Goal: Task Accomplishment & Management: Complete application form

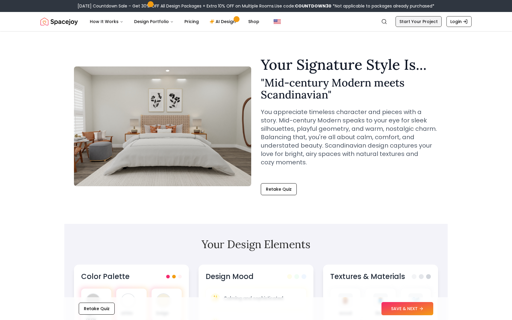
click at [429, 23] on link "Start Your Project" at bounding box center [418, 21] width 46 height 11
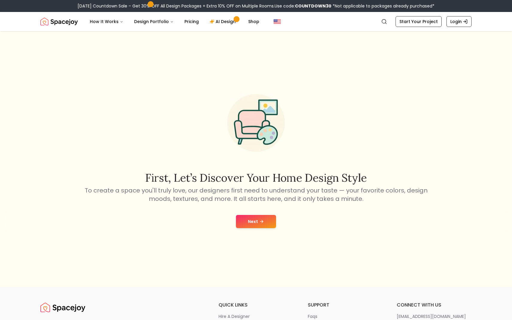
click at [265, 222] on button "Next" at bounding box center [256, 221] width 40 height 13
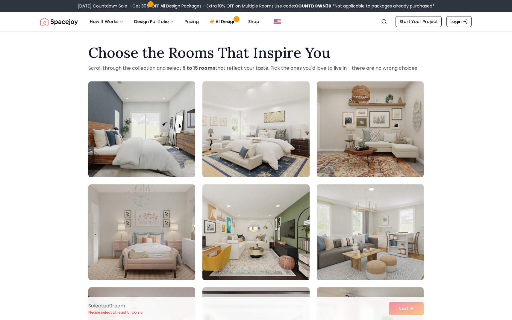
click at [461, 13] on nav "Spacejoy Search How It Works Design Portfolio Pricing AI Design Shop Search Sta…" at bounding box center [255, 21] width 431 height 19
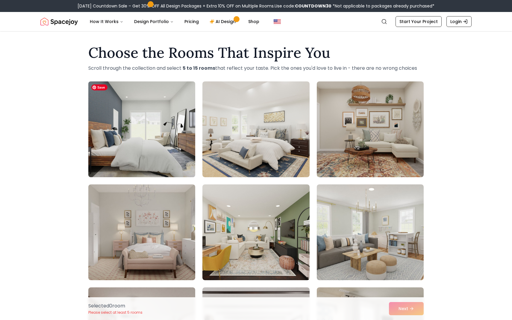
click at [149, 132] on img at bounding box center [142, 129] width 112 height 101
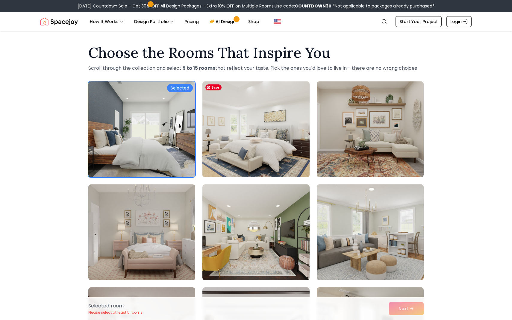
click at [236, 137] on img at bounding box center [256, 129] width 112 height 101
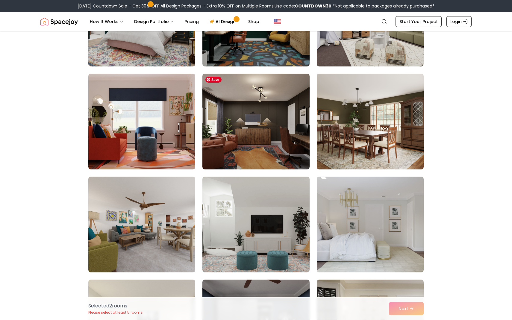
scroll to position [420, 0]
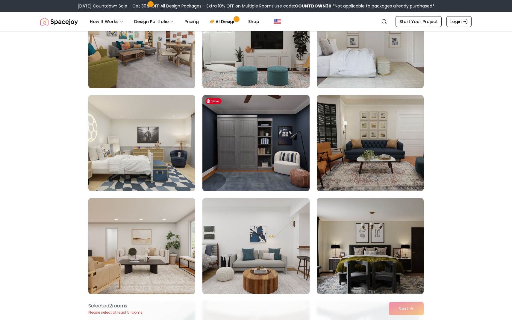
click at [237, 139] on img at bounding box center [255, 143] width 107 height 96
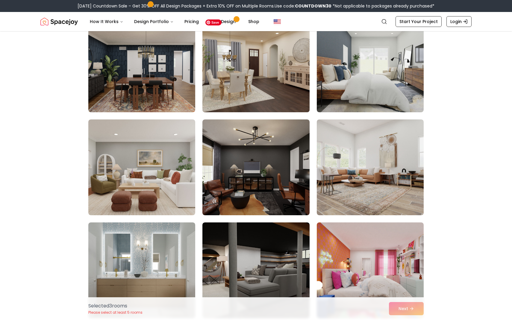
scroll to position [1609, 0]
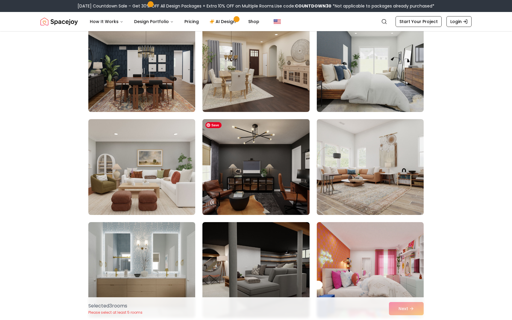
click at [244, 193] on img at bounding box center [256, 167] width 112 height 101
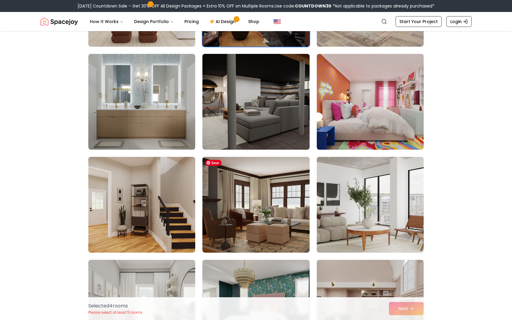
scroll to position [1779, 0]
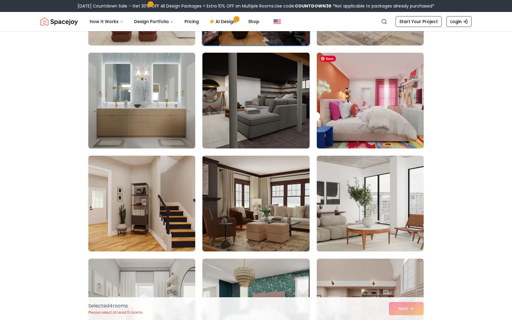
click at [364, 104] on img at bounding box center [370, 100] width 112 height 101
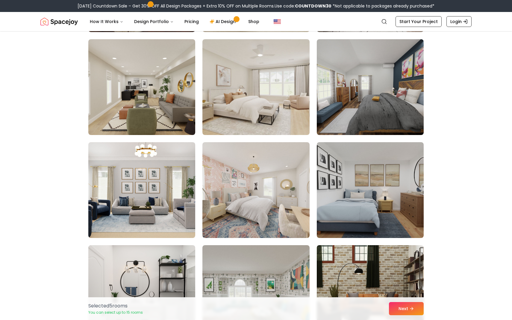
scroll to position [2410, 0]
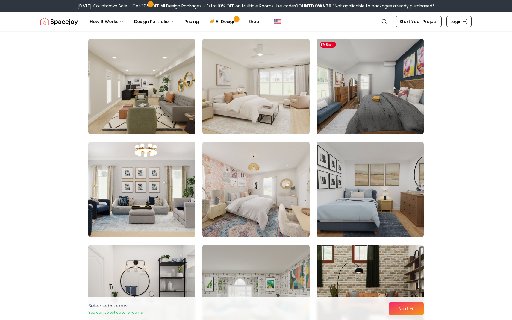
click at [365, 110] on img at bounding box center [370, 86] width 112 height 101
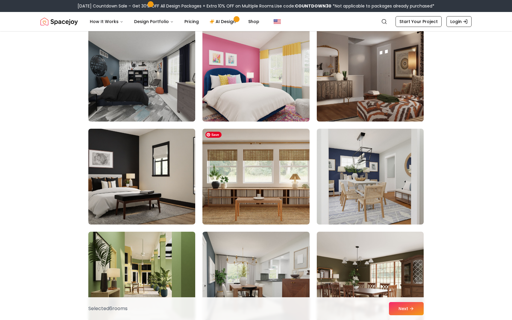
scroll to position [2735, 0]
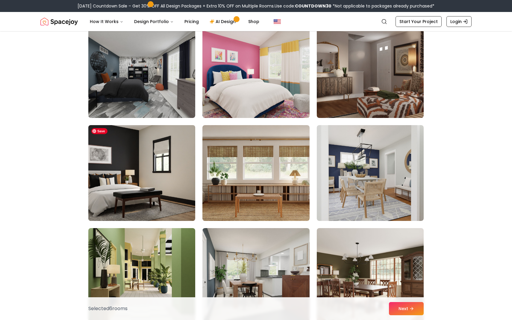
click at [145, 199] on img at bounding box center [142, 173] width 112 height 101
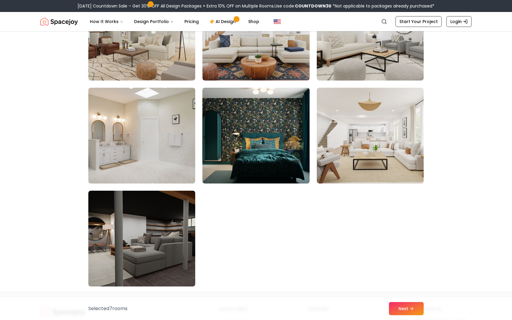
scroll to position [3289, 0]
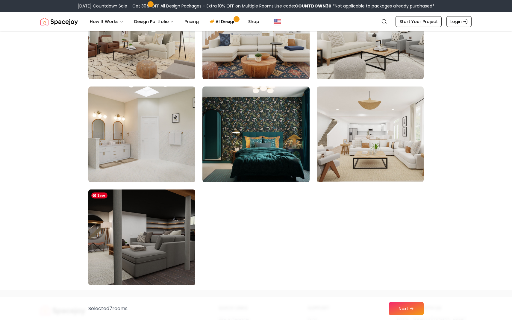
click at [188, 250] on img at bounding box center [142, 237] width 112 height 101
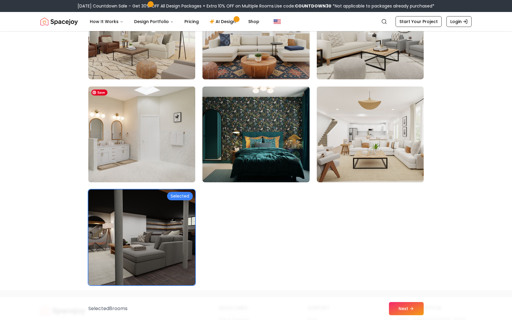
click at [180, 144] on img at bounding box center [142, 134] width 112 height 101
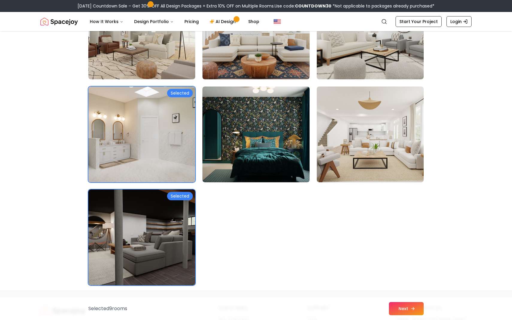
click at [411, 310] on icon at bounding box center [412, 308] width 5 height 5
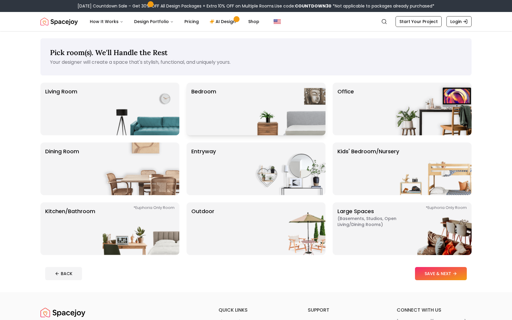
click at [221, 108] on div "Bedroom" at bounding box center [255, 109] width 139 height 53
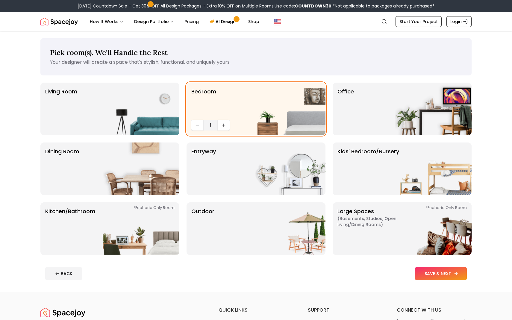
click at [445, 279] on button "SAVE & NEXT" at bounding box center [441, 273] width 52 height 13
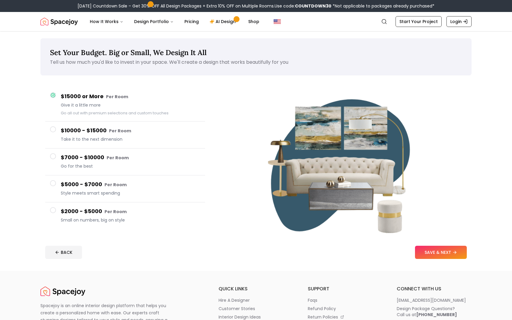
click at [54, 157] on span at bounding box center [53, 156] width 6 height 6
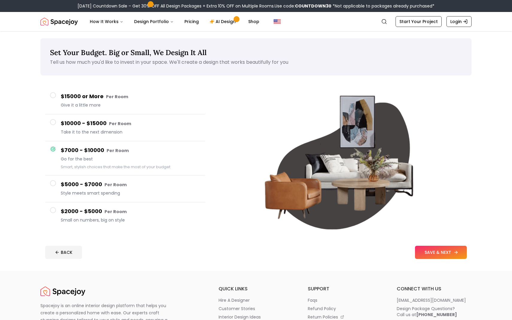
click at [431, 253] on button "SAVE & NEXT" at bounding box center [441, 252] width 52 height 13
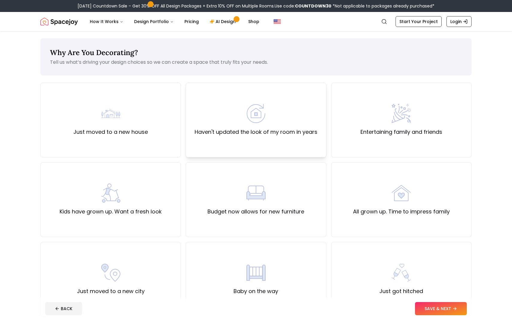
click at [283, 134] on label "Haven't updated the look of my room in years" at bounding box center [255, 132] width 123 height 8
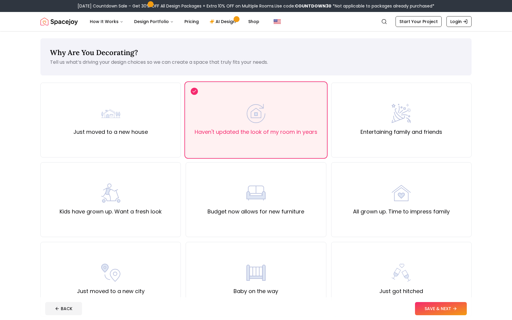
click at [434, 301] on footer "BACK SAVE & NEXT" at bounding box center [255, 308] width 431 height 23
click at [433, 306] on button "SAVE & NEXT" at bounding box center [441, 308] width 52 height 13
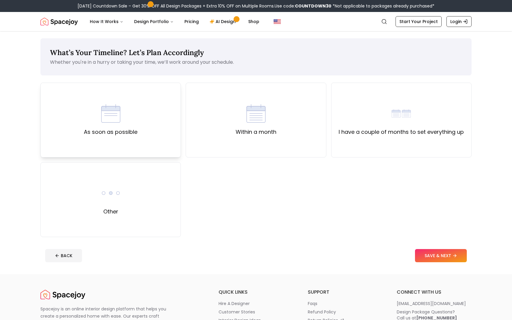
click at [113, 127] on div "As soon as possible" at bounding box center [111, 120] width 54 height 32
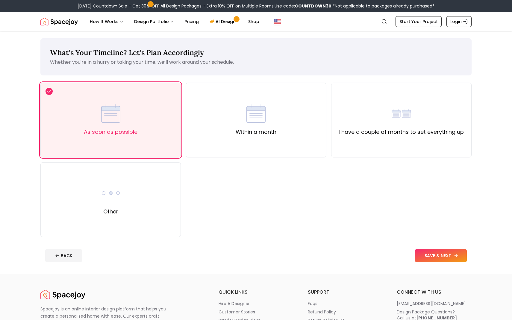
click at [432, 253] on button "SAVE & NEXT" at bounding box center [441, 255] width 52 height 13
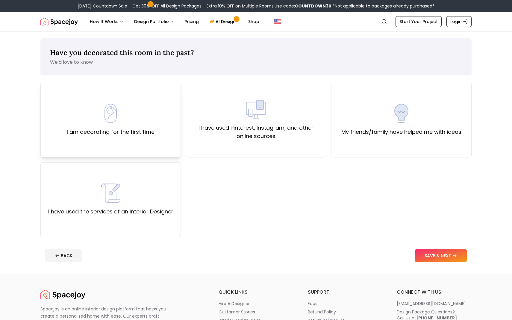
click at [150, 140] on div "I am decorating for the first time" at bounding box center [110, 120] width 140 height 75
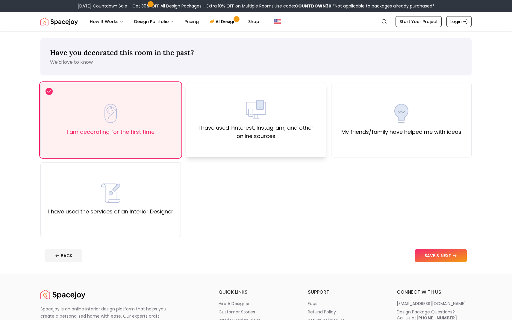
click at [274, 147] on div "I have used Pinterest, Instagram, and other online sources" at bounding box center [256, 120] width 140 height 75
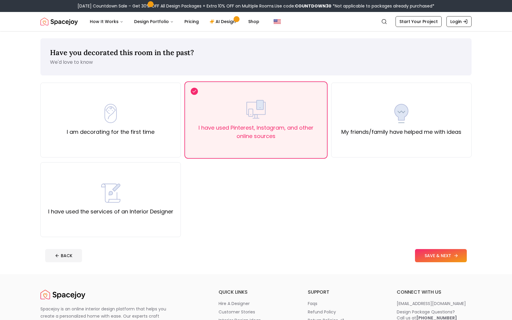
click at [431, 253] on button "SAVE & NEXT" at bounding box center [441, 255] width 52 height 13
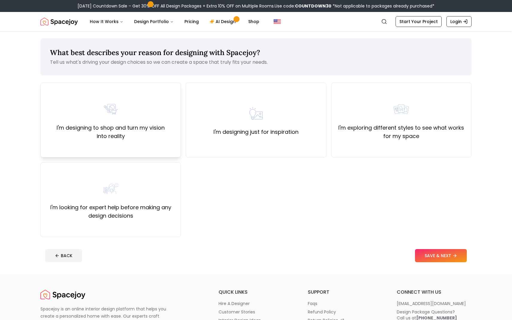
click at [133, 125] on label "I'm designing to shop and turn my vision into reality" at bounding box center [110, 132] width 130 height 17
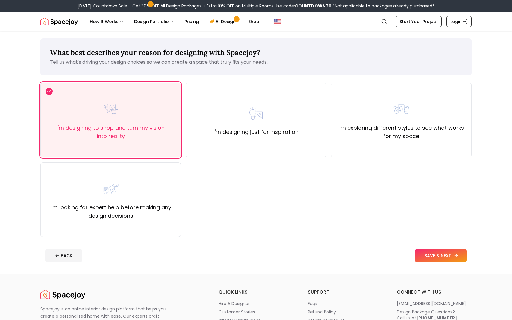
click at [420, 253] on button "SAVE & NEXT" at bounding box center [441, 255] width 52 height 13
